Goal: Information Seeking & Learning: Learn about a topic

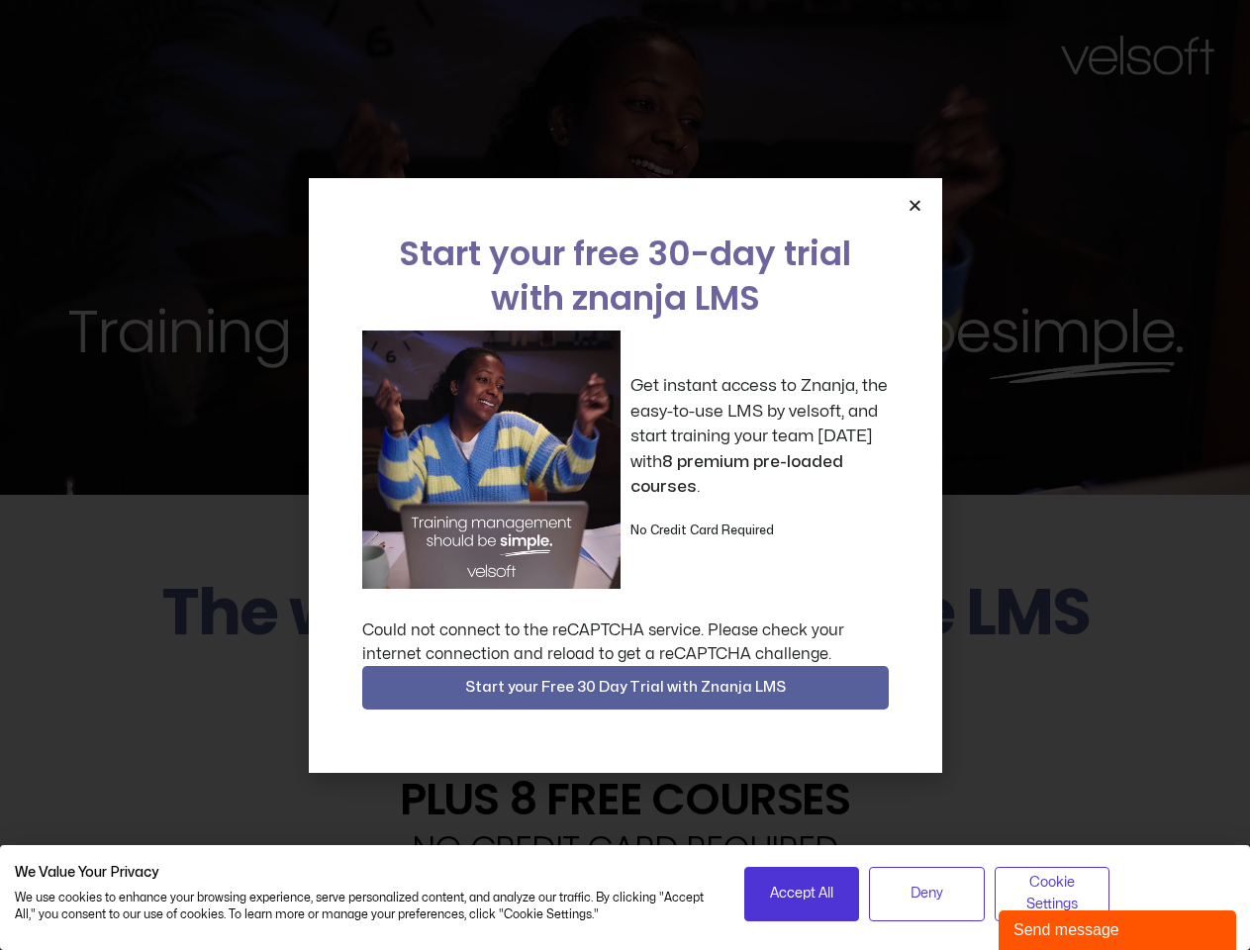
click at [625, 475] on div "Get instant access to Znanja, the easy-to-use LMS by velsoft, and start trainin…" at bounding box center [625, 460] width 527 height 258
click at [915, 205] on icon "Close" at bounding box center [915, 205] width 15 height 15
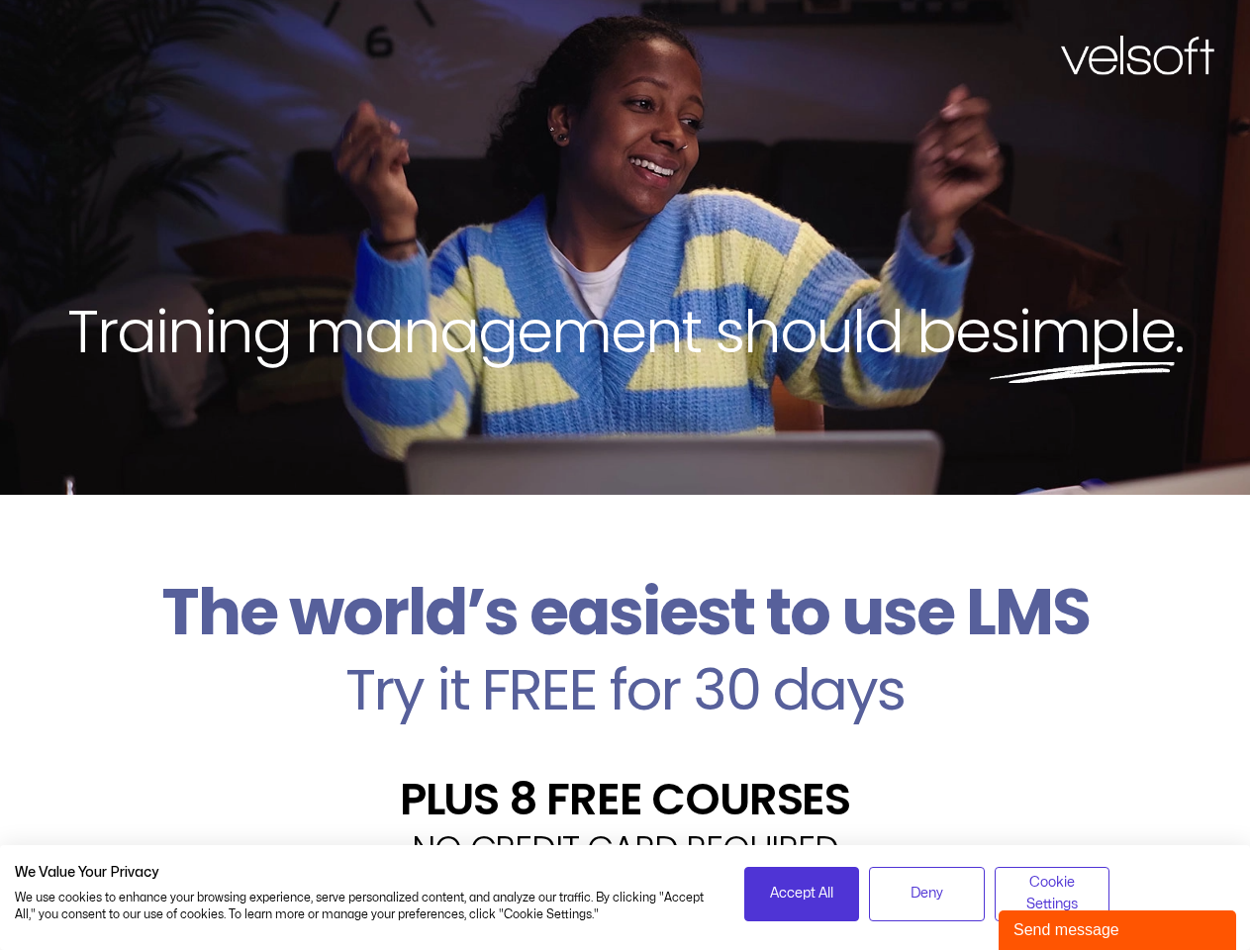
click at [626, 688] on h2 "Try it FREE for 30 days" at bounding box center [625, 689] width 1220 height 57
click at [802, 894] on span "Accept All" at bounding box center [801, 894] width 63 height 22
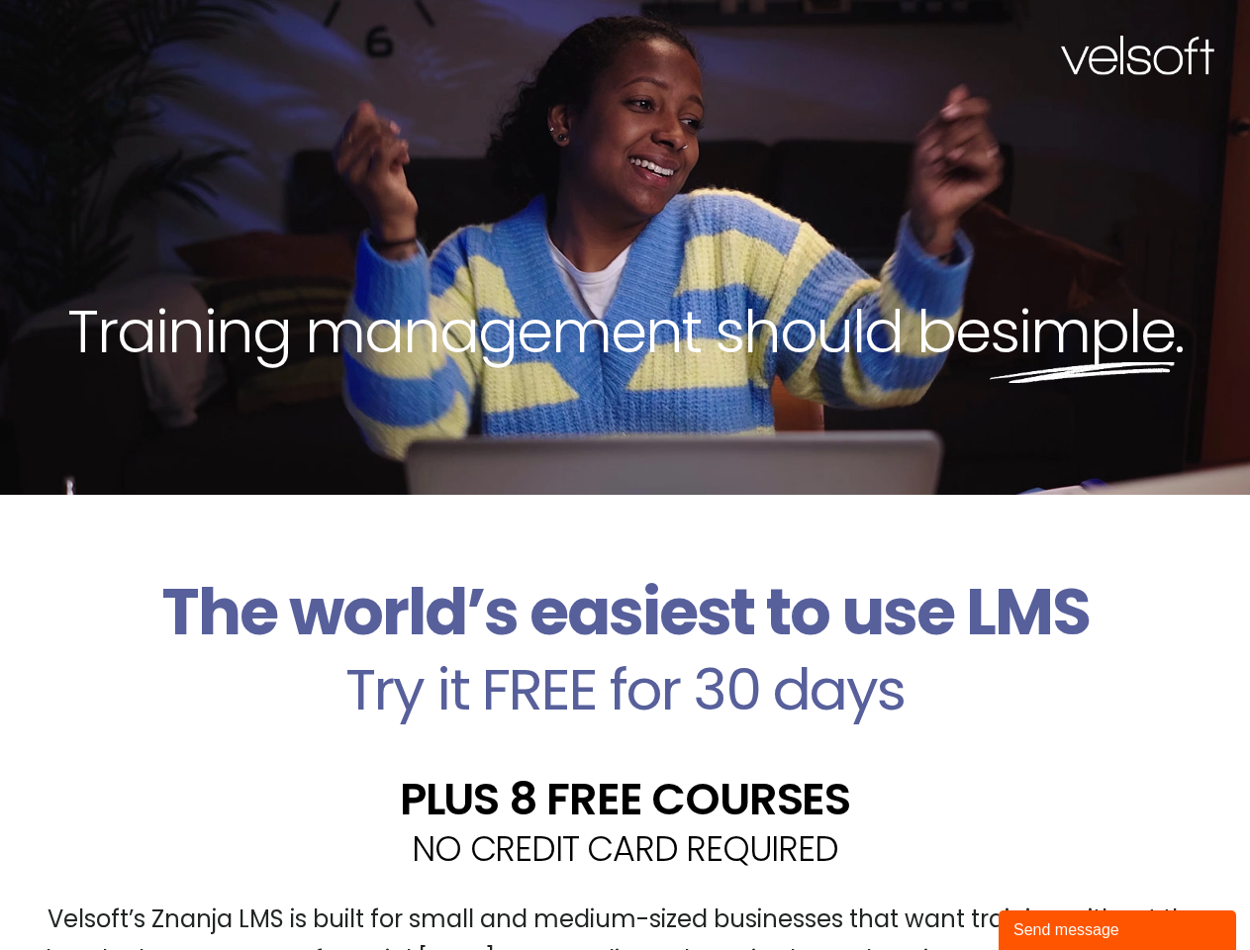
click at [926, 894] on div "Velsoft’s Znanja LMS is built for small and medium-sized businesses that want t…" at bounding box center [625, 948] width 1220 height 145
click at [1052, 894] on div "Velsoft’s Znanja LMS is built for small and medium-sized businesses that want t…" at bounding box center [625, 948] width 1220 height 145
click at [1117, 930] on div "Send message" at bounding box center [1117, 930] width 208 height 24
